Goal: Information Seeking & Learning: Learn about a topic

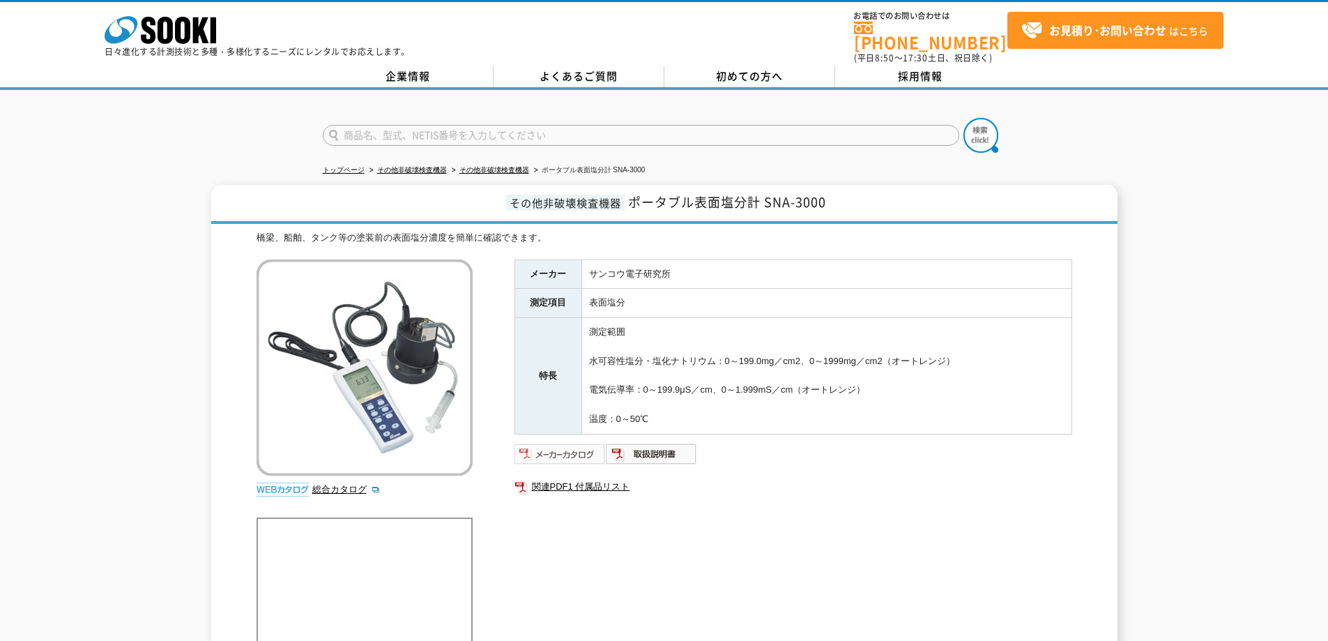
click at [586, 448] on img at bounding box center [560, 454] width 91 height 22
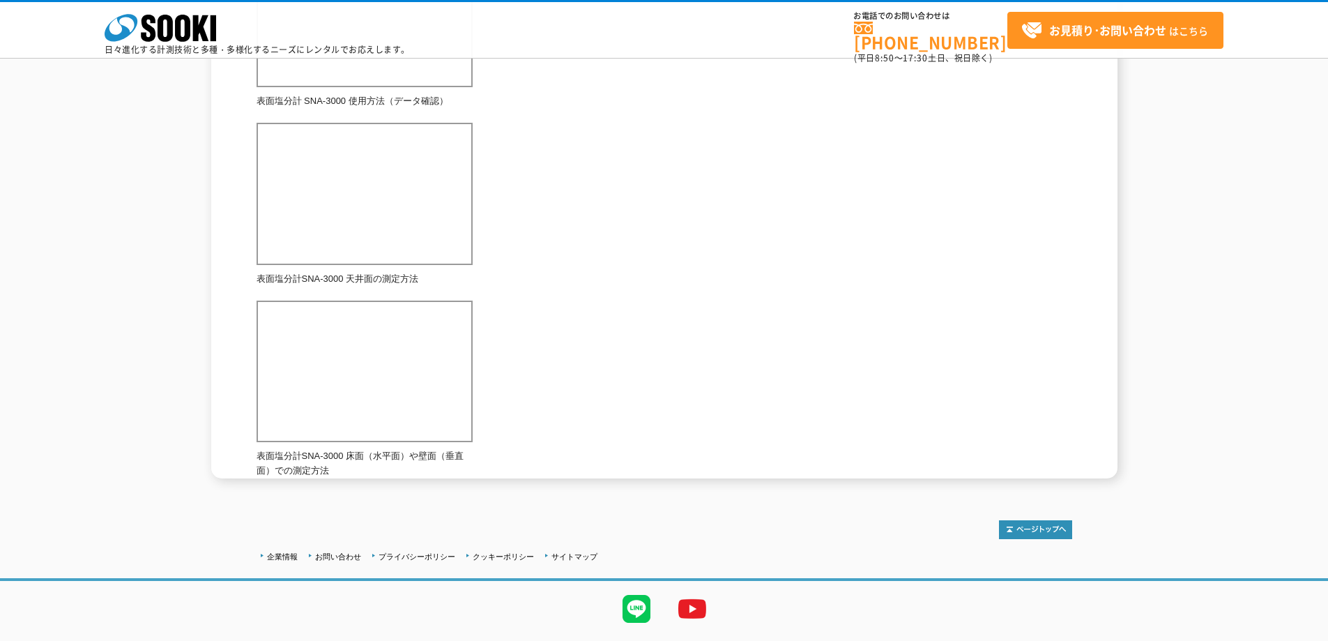
scroll to position [912, 0]
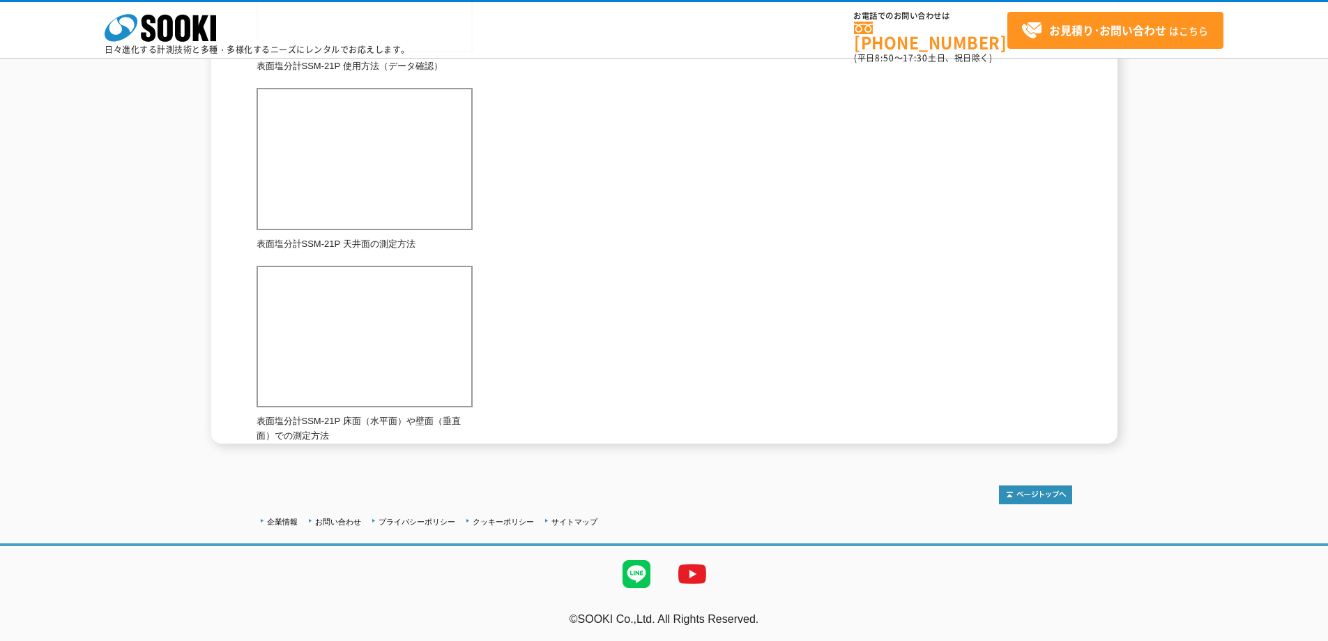
scroll to position [494, 0]
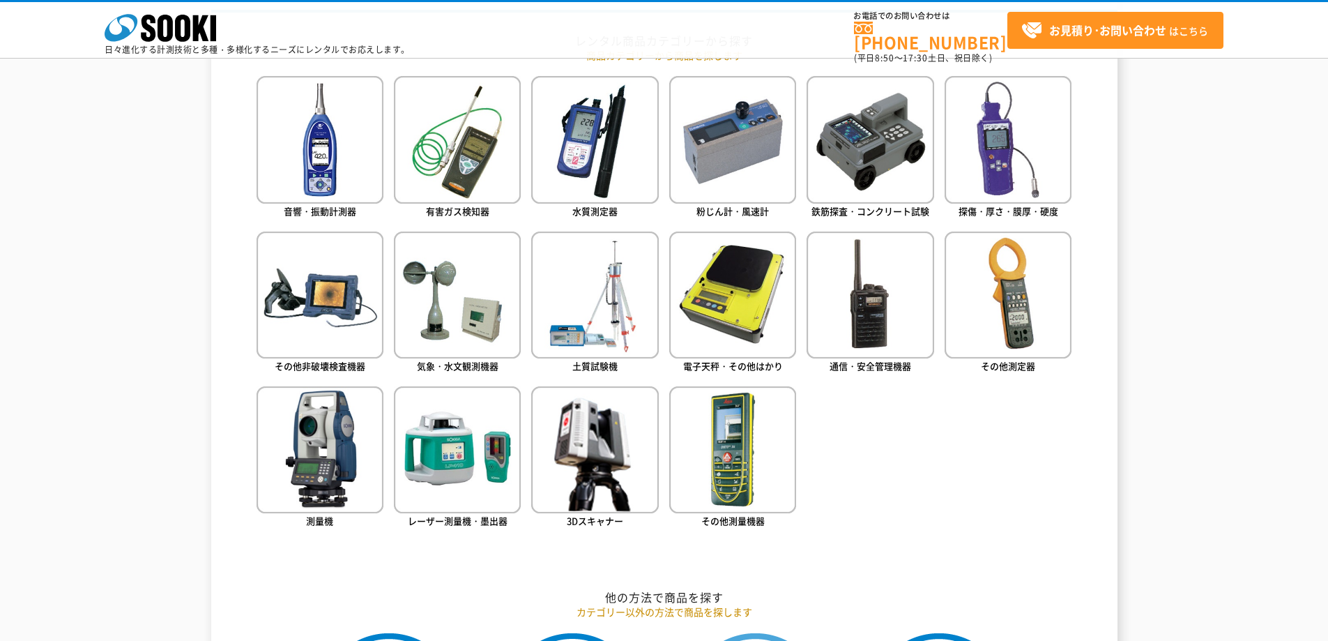
scroll to position [558, 0]
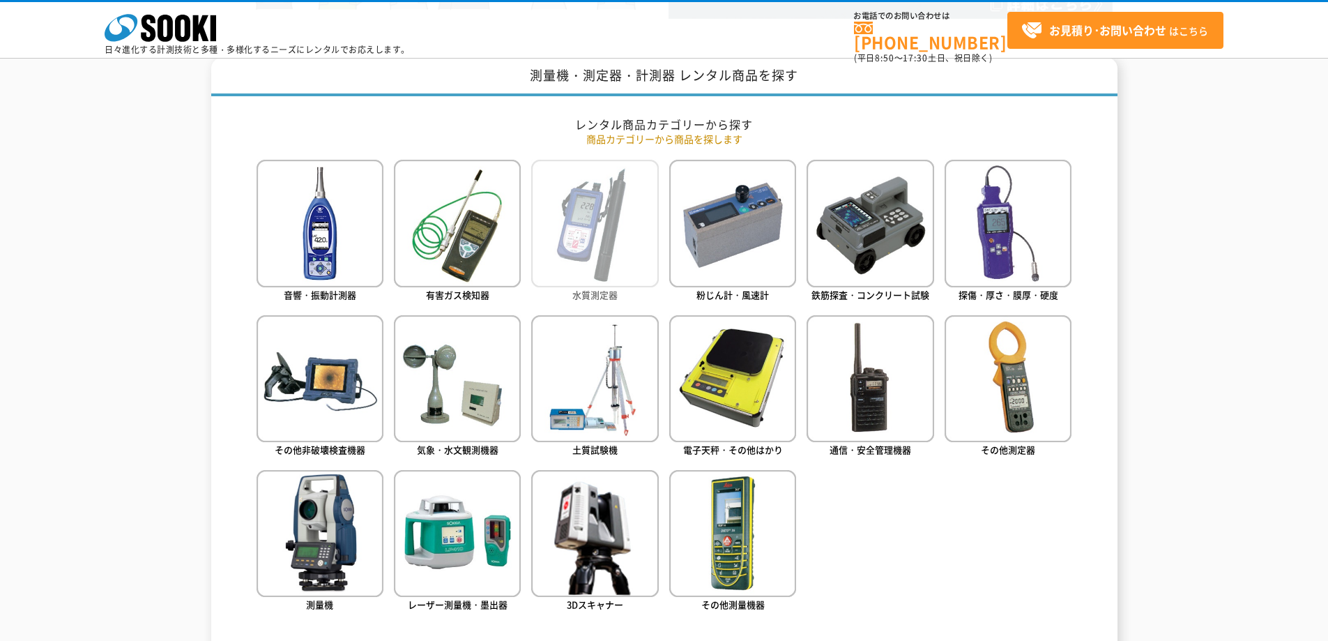
click at [575, 261] on img at bounding box center [594, 223] width 127 height 127
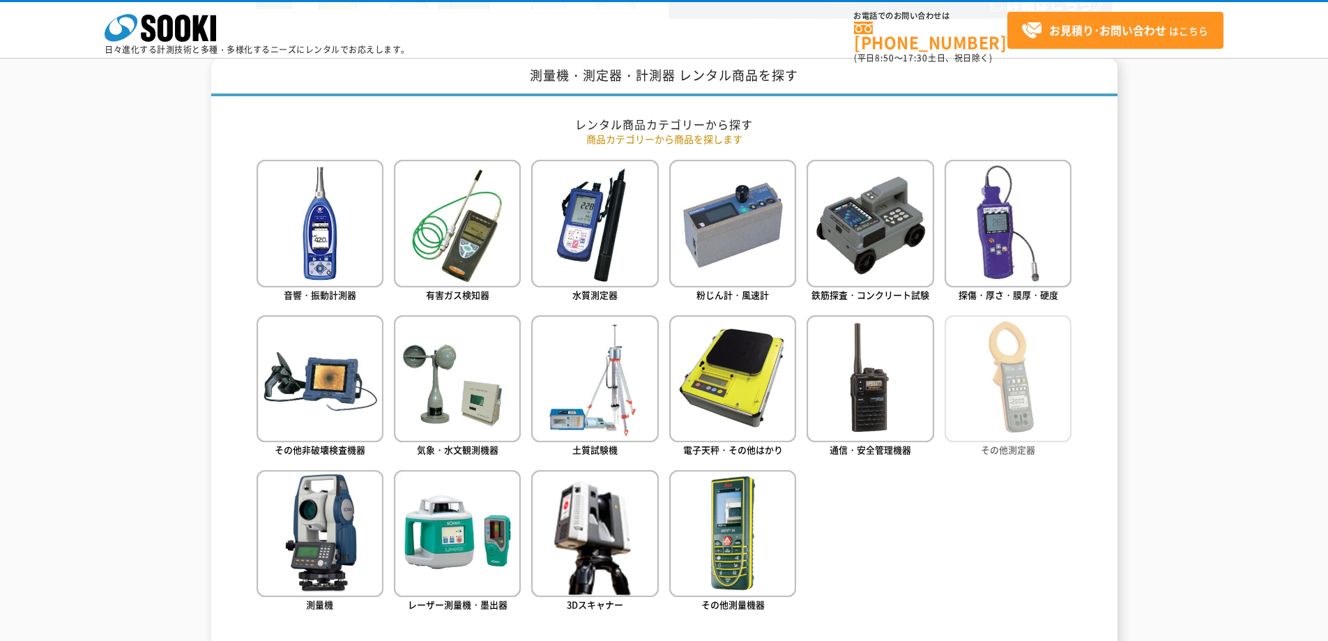
click at [1003, 393] on img at bounding box center [1008, 378] width 127 height 127
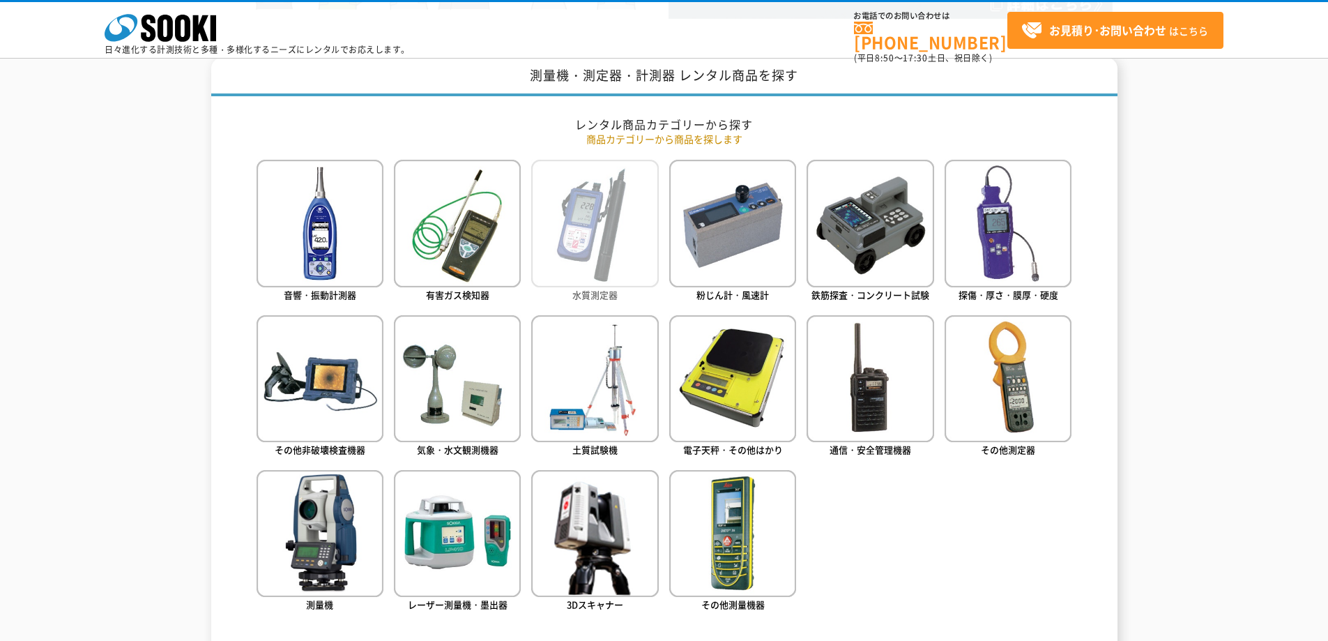
click at [606, 238] on img at bounding box center [594, 223] width 127 height 127
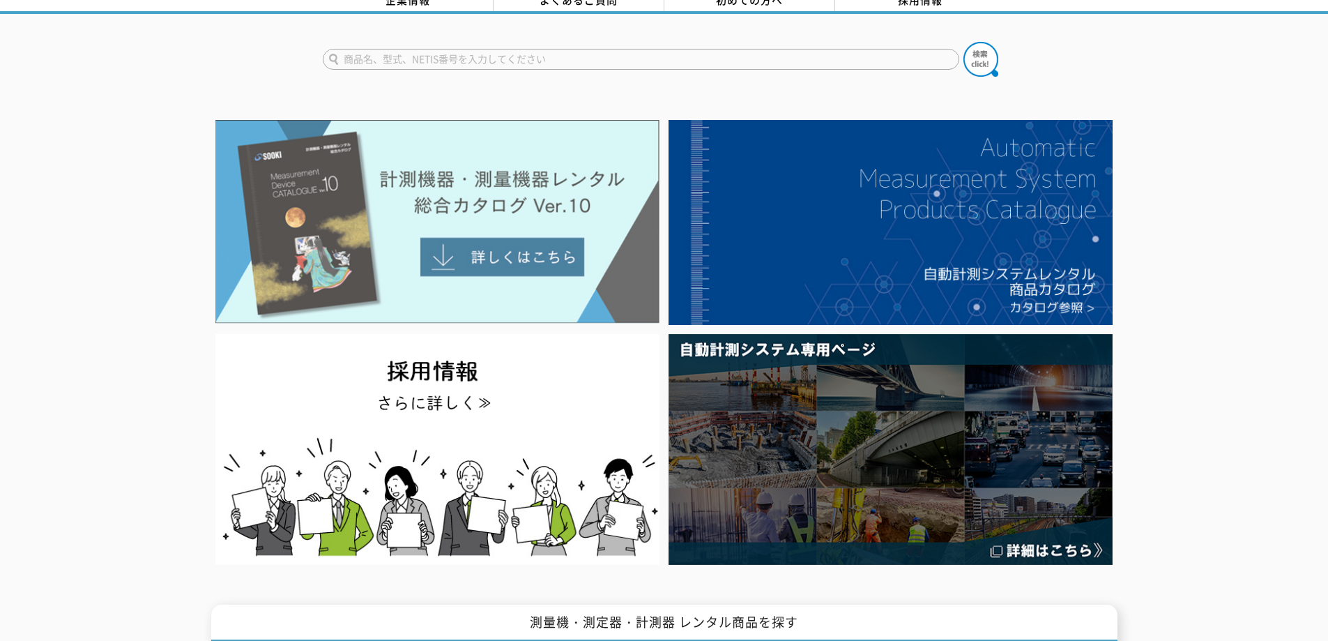
scroll to position [70, 0]
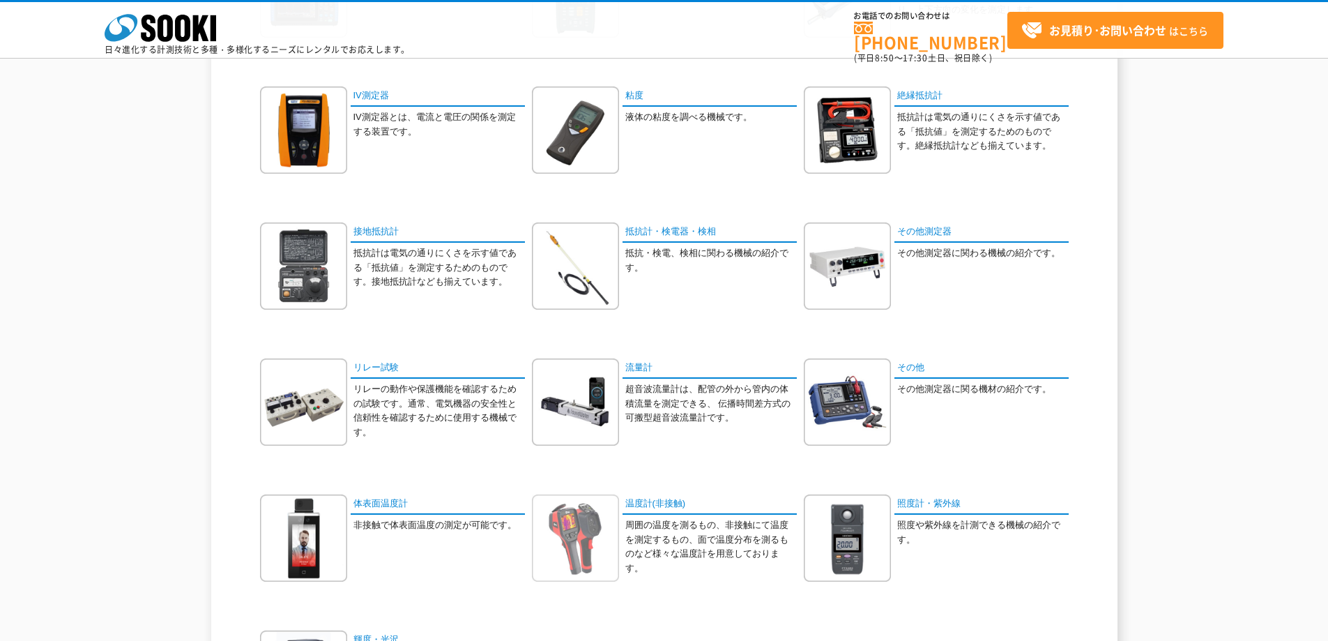
scroll to position [70, 0]
